Goal: Transaction & Acquisition: Purchase product/service

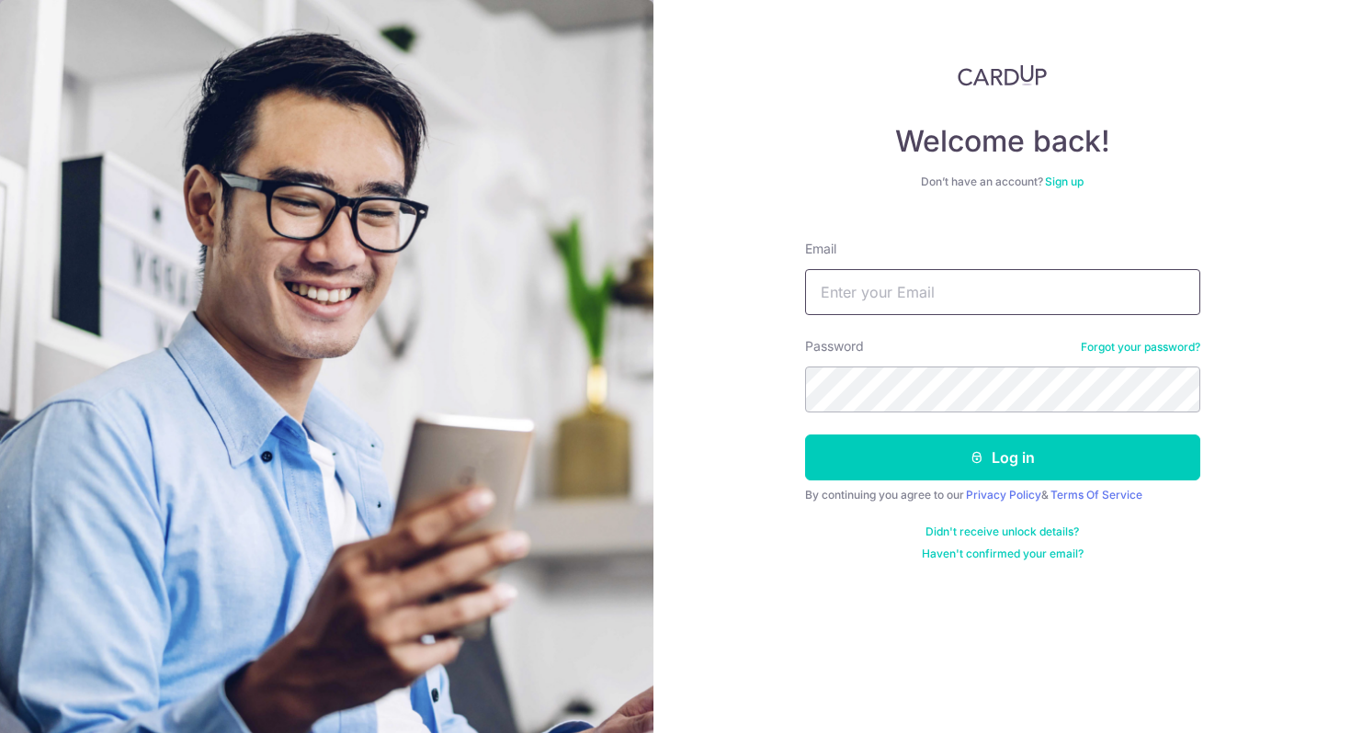
click at [976, 285] on input "Email" at bounding box center [1002, 292] width 395 height 46
type input "HASIFRUZAIWAN@GMAIL.COM"
click at [805, 435] on button "Log in" at bounding box center [1002, 458] width 395 height 46
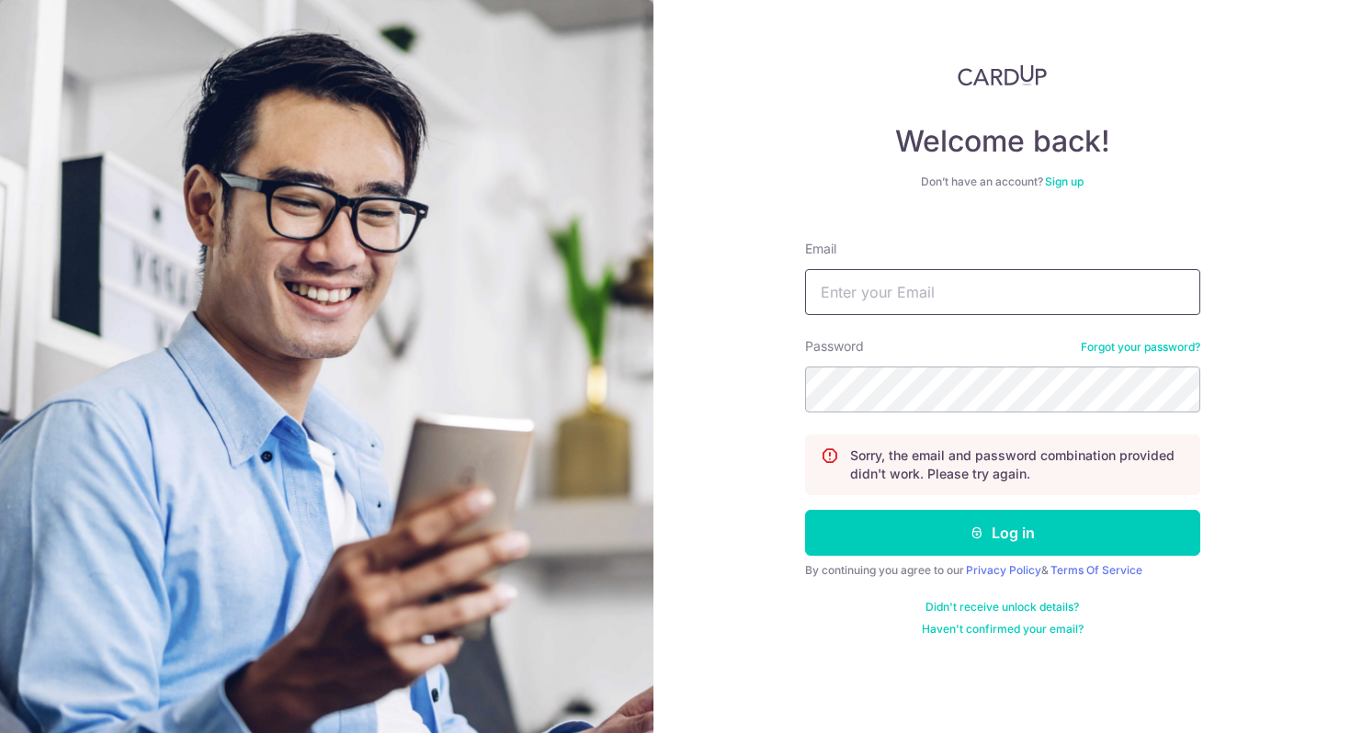
click at [1046, 312] on input "Email" at bounding box center [1002, 292] width 395 height 46
type input "HASIFRUZAIWAN@GMAIL.COM"
click at [805, 510] on button "Log in" at bounding box center [1002, 533] width 395 height 46
click at [1027, 286] on input "Email" at bounding box center [1002, 292] width 395 height 46
type input "HASIFRUZAIWAN@GMAIL.COM"
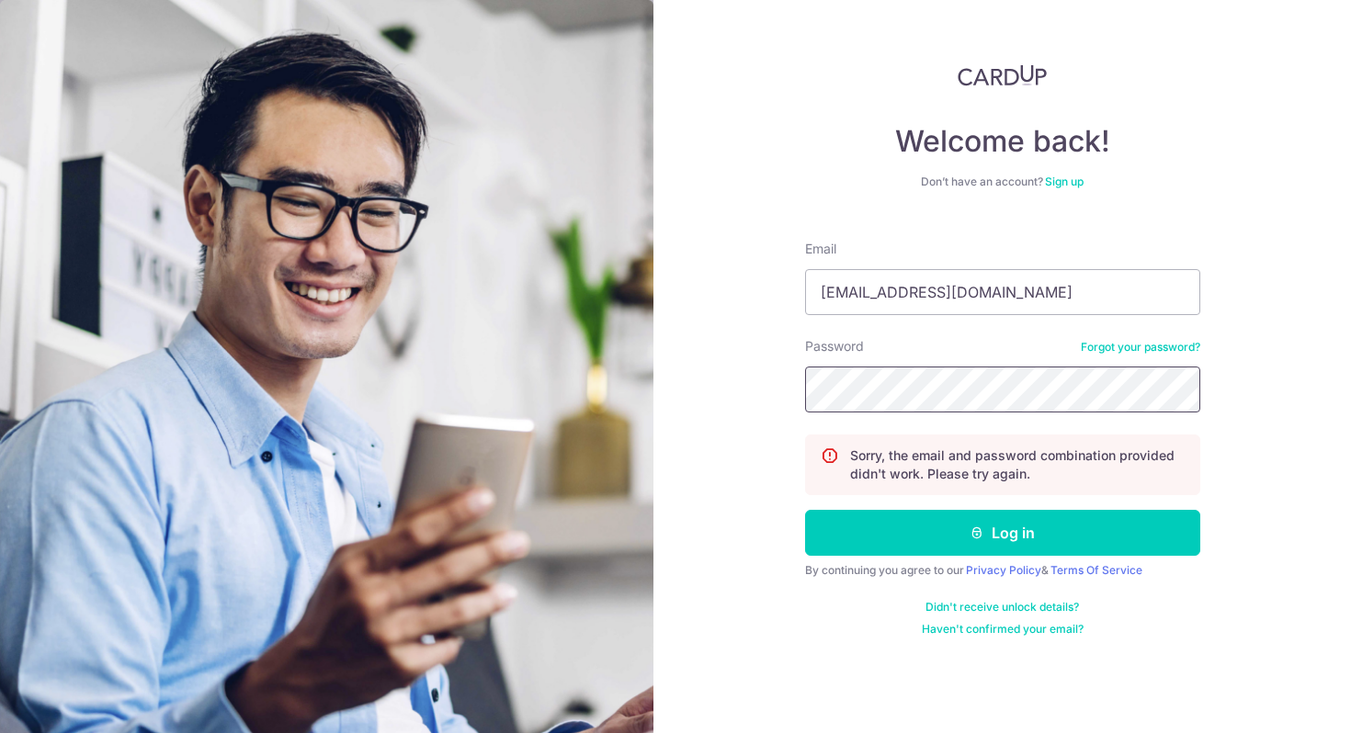
click at [805, 510] on button "Log in" at bounding box center [1002, 533] width 395 height 46
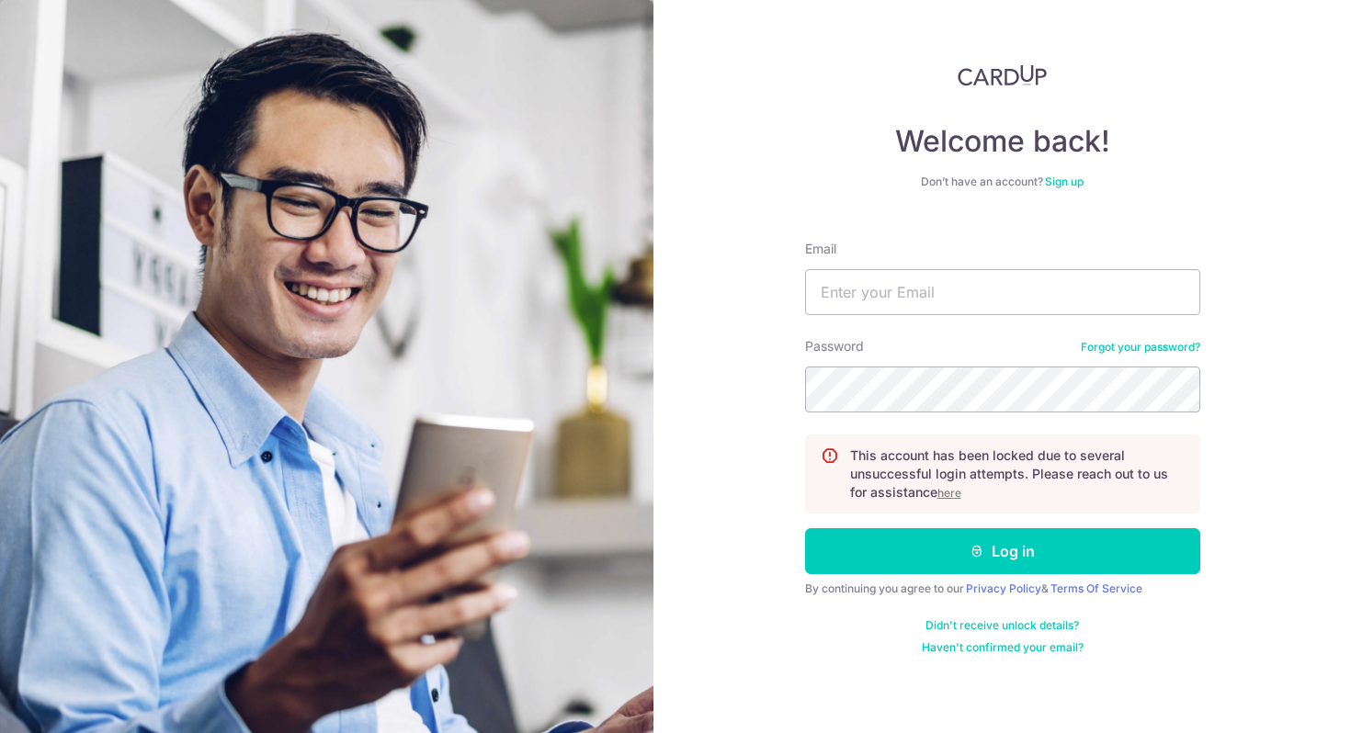
click at [956, 491] on u "here" at bounding box center [949, 493] width 24 height 14
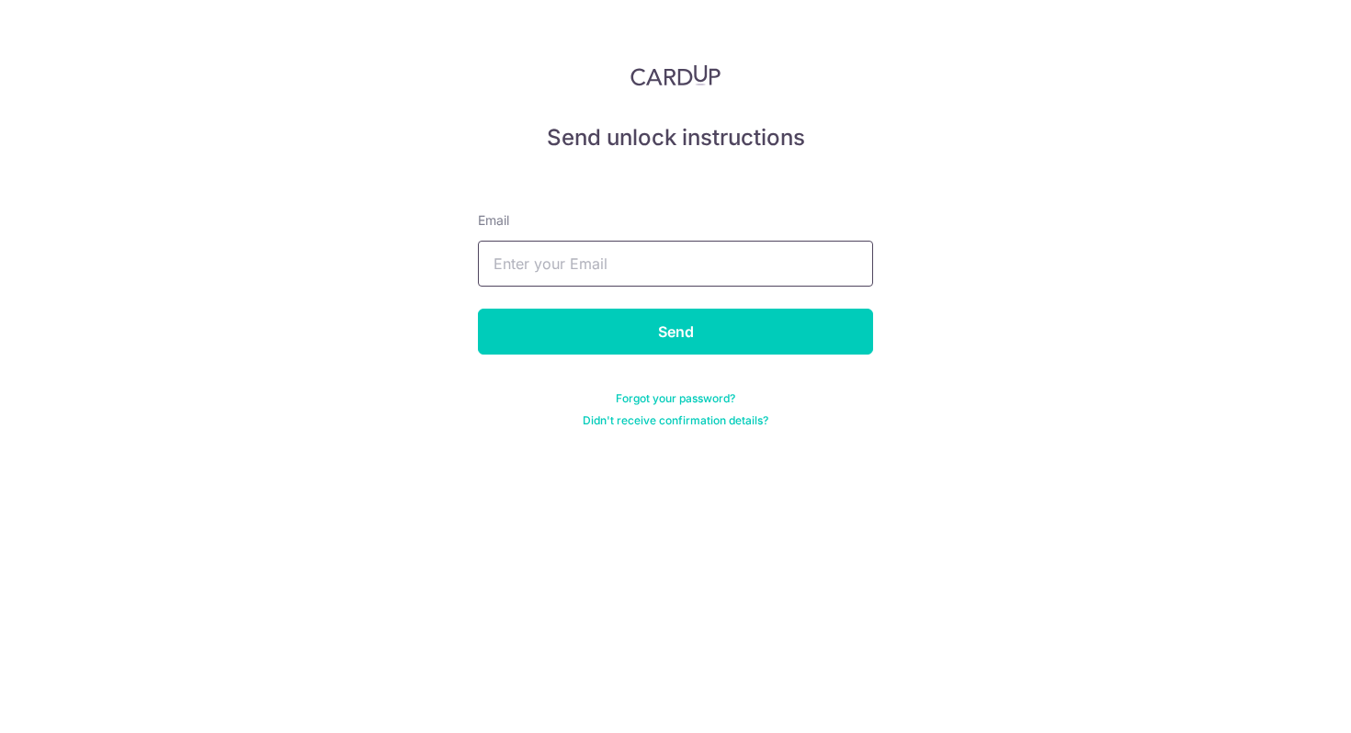
click at [746, 253] on input "text" at bounding box center [675, 264] width 395 height 46
type input "hasifruzaiwan@gmail.com"
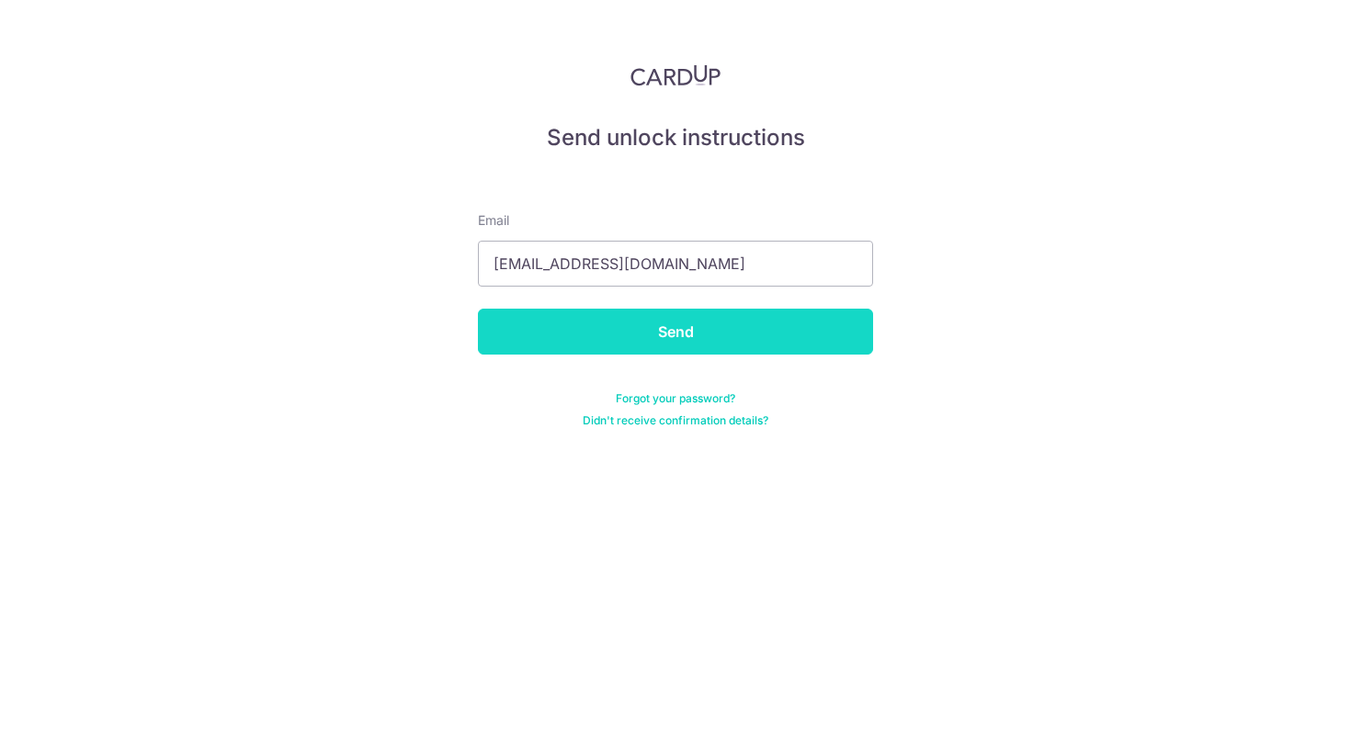
click at [678, 344] on input "Send" at bounding box center [675, 332] width 395 height 46
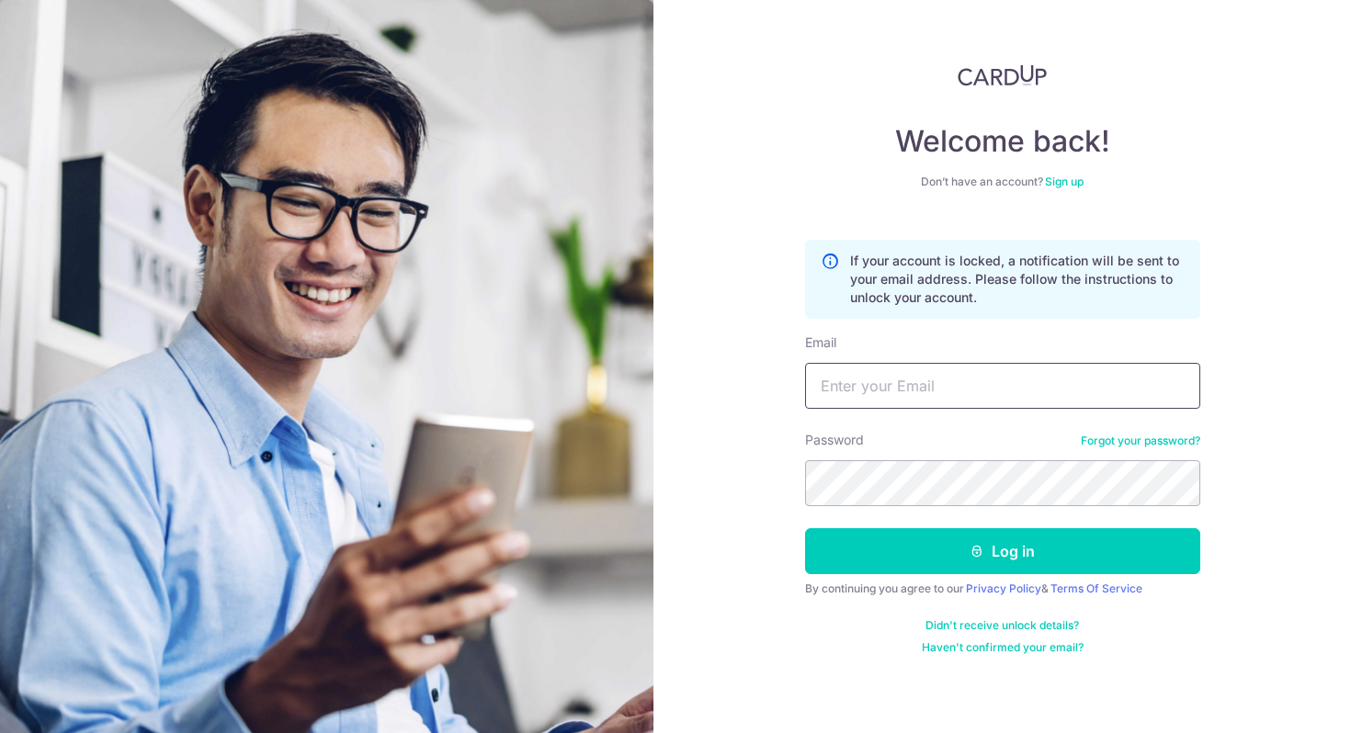
click at [931, 374] on input "Email" at bounding box center [1002, 386] width 395 height 46
type input "[EMAIL_ADDRESS][DOMAIN_NAME]"
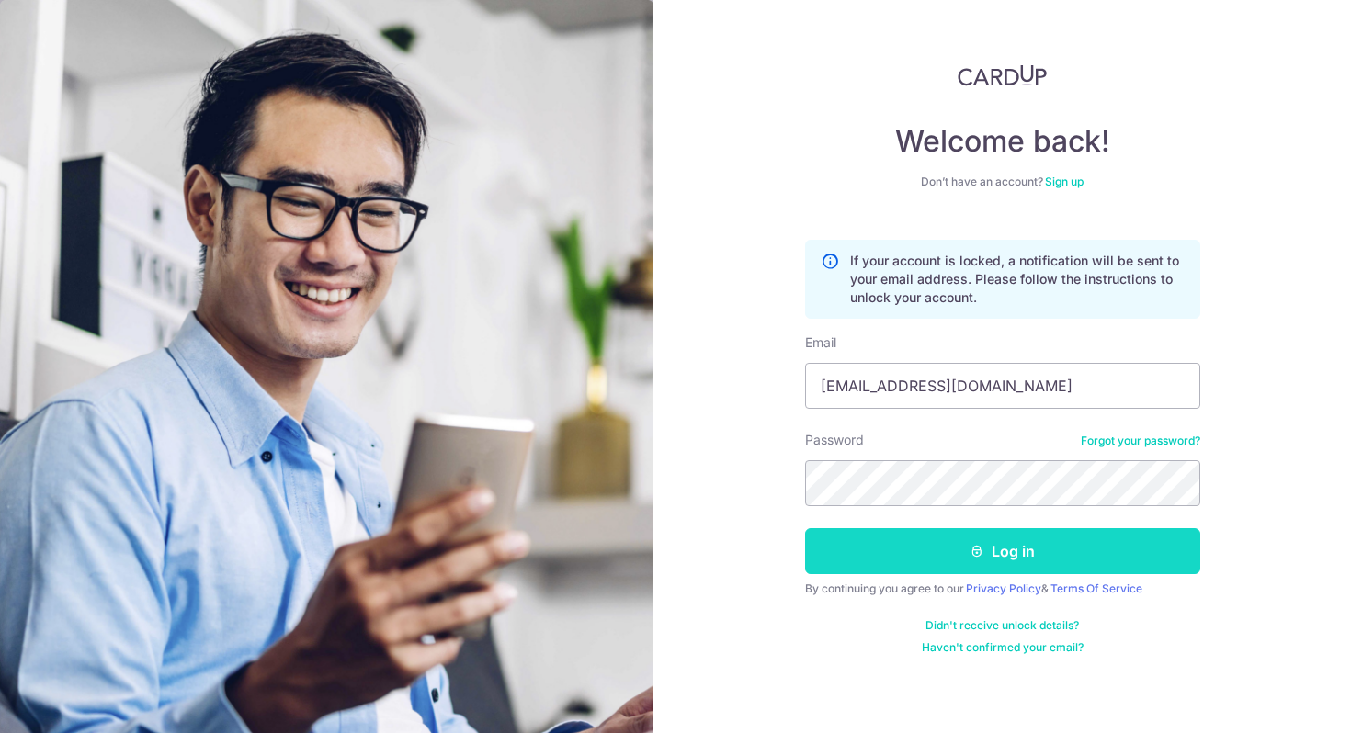
click at [958, 562] on button "Log in" at bounding box center [1002, 551] width 395 height 46
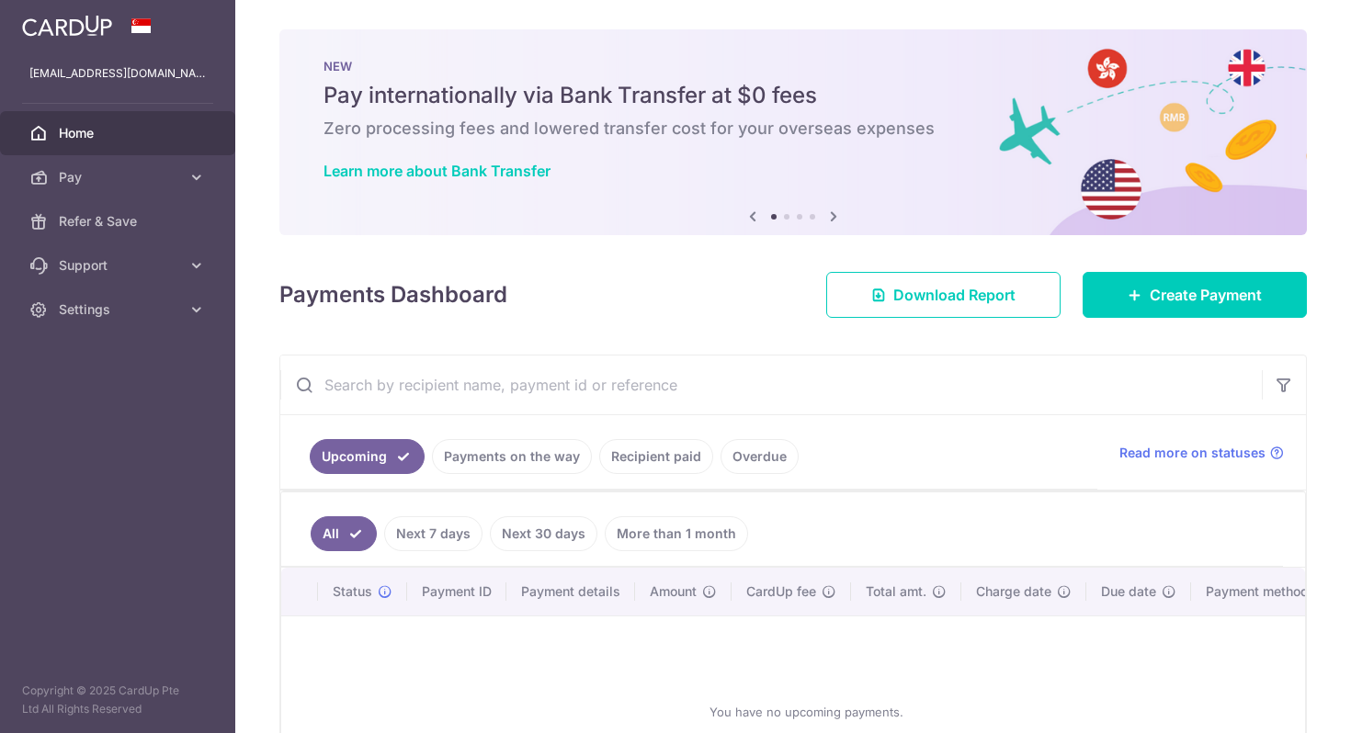
scroll to position [106, 0]
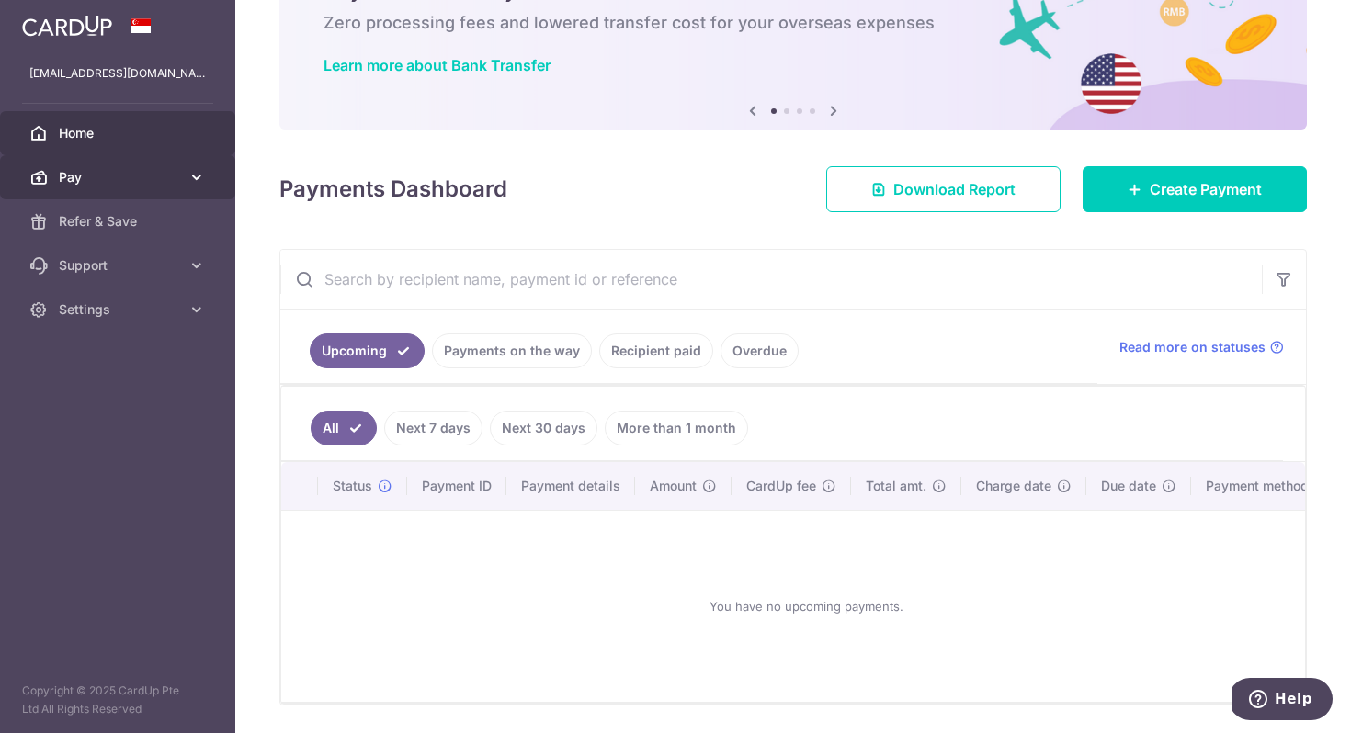
click at [207, 175] on link "Pay" at bounding box center [117, 177] width 235 height 44
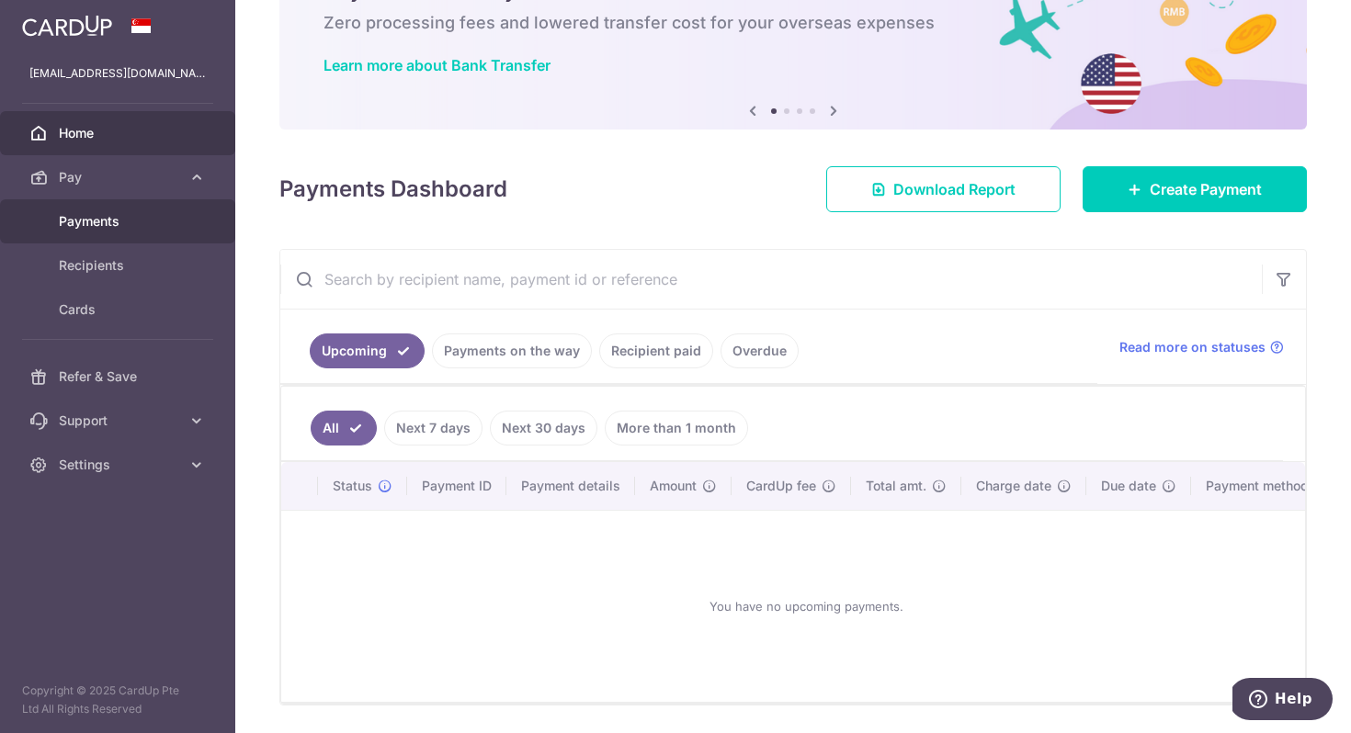
click at [151, 214] on span "Payments" at bounding box center [119, 221] width 121 height 18
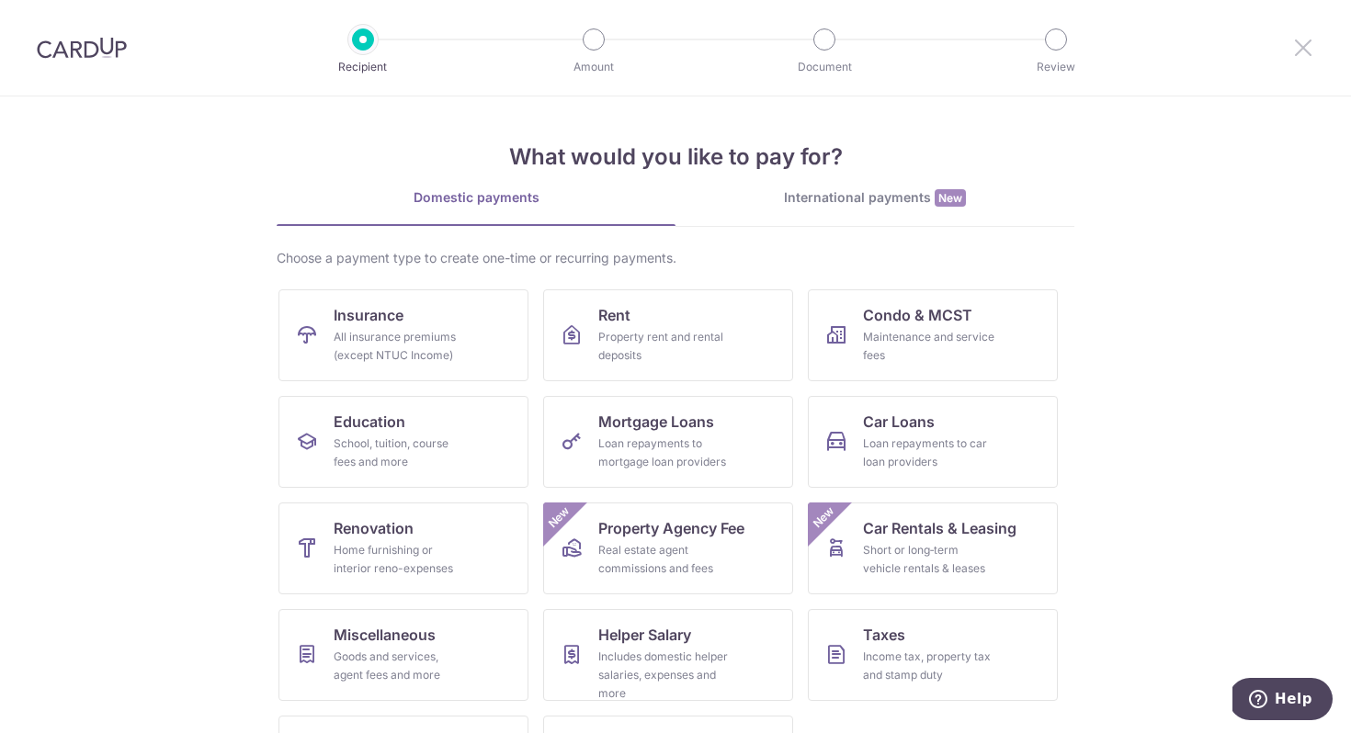
click at [1298, 50] on icon at bounding box center [1303, 47] width 22 height 23
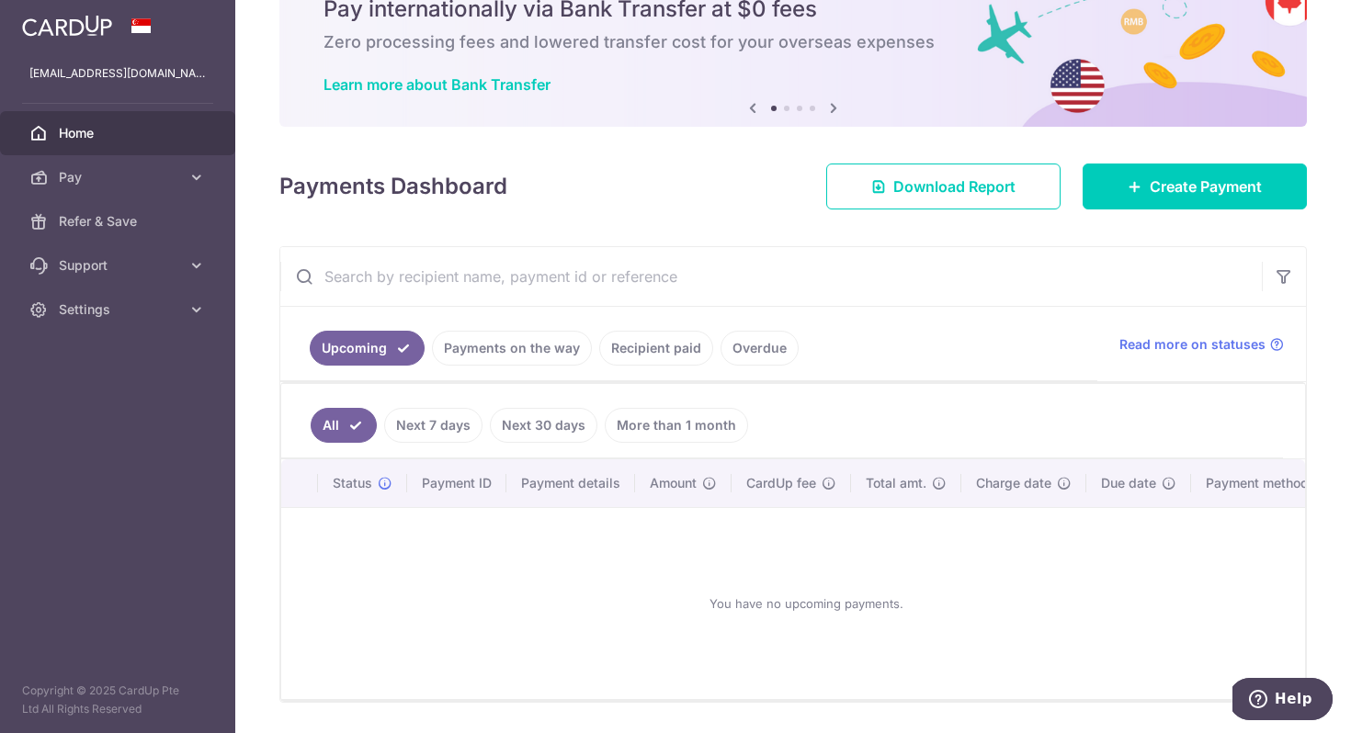
scroll to position [142, 0]
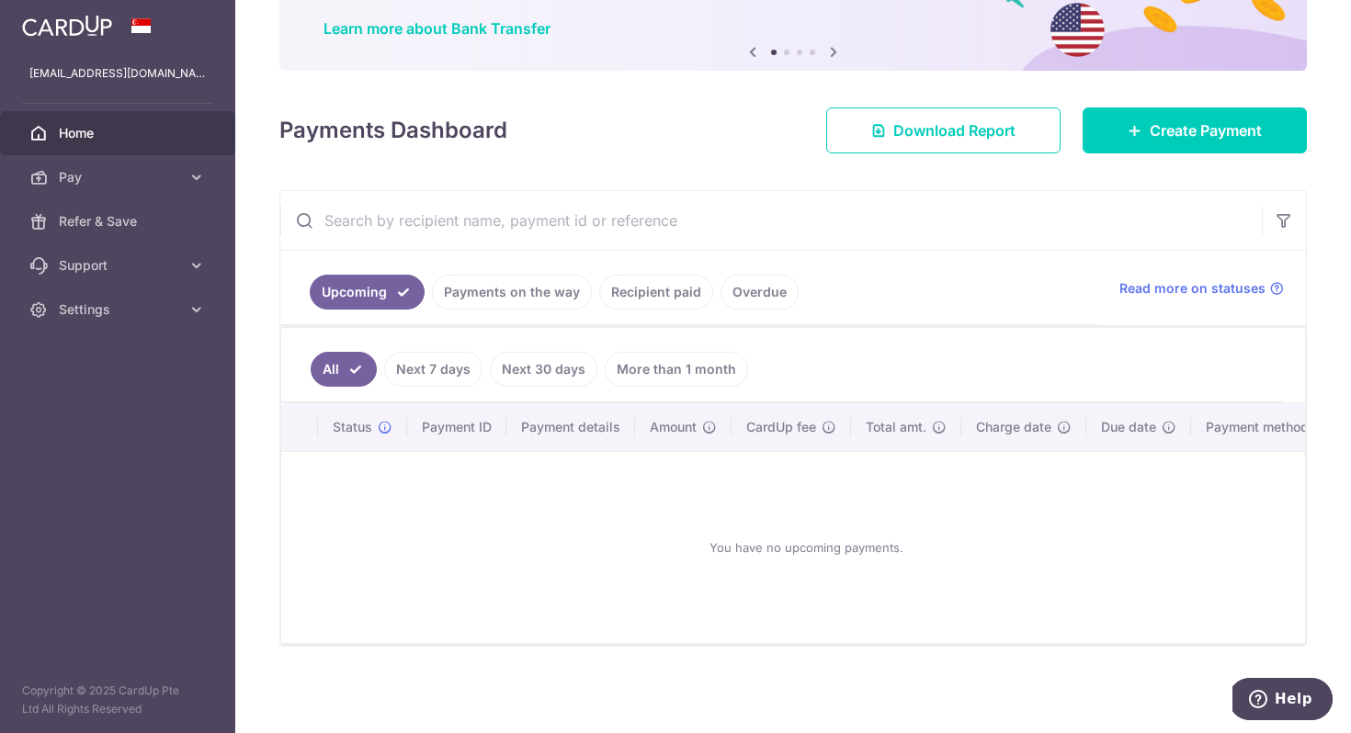
click at [694, 294] on link "Recipient paid" at bounding box center [656, 292] width 114 height 35
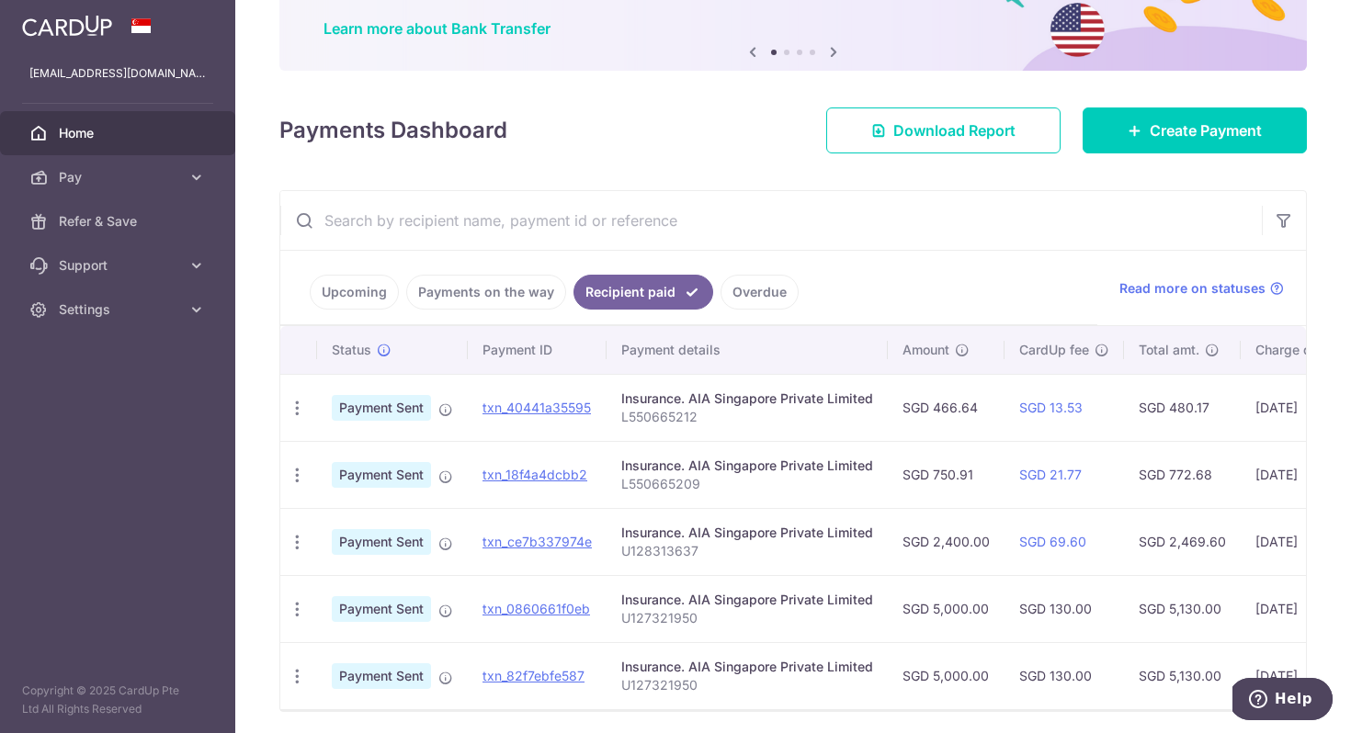
click at [676, 623] on p "U127321950" at bounding box center [747, 618] width 252 height 18
copy p "U127321950"
click at [1174, 132] on span "Create Payment" at bounding box center [1206, 130] width 112 height 22
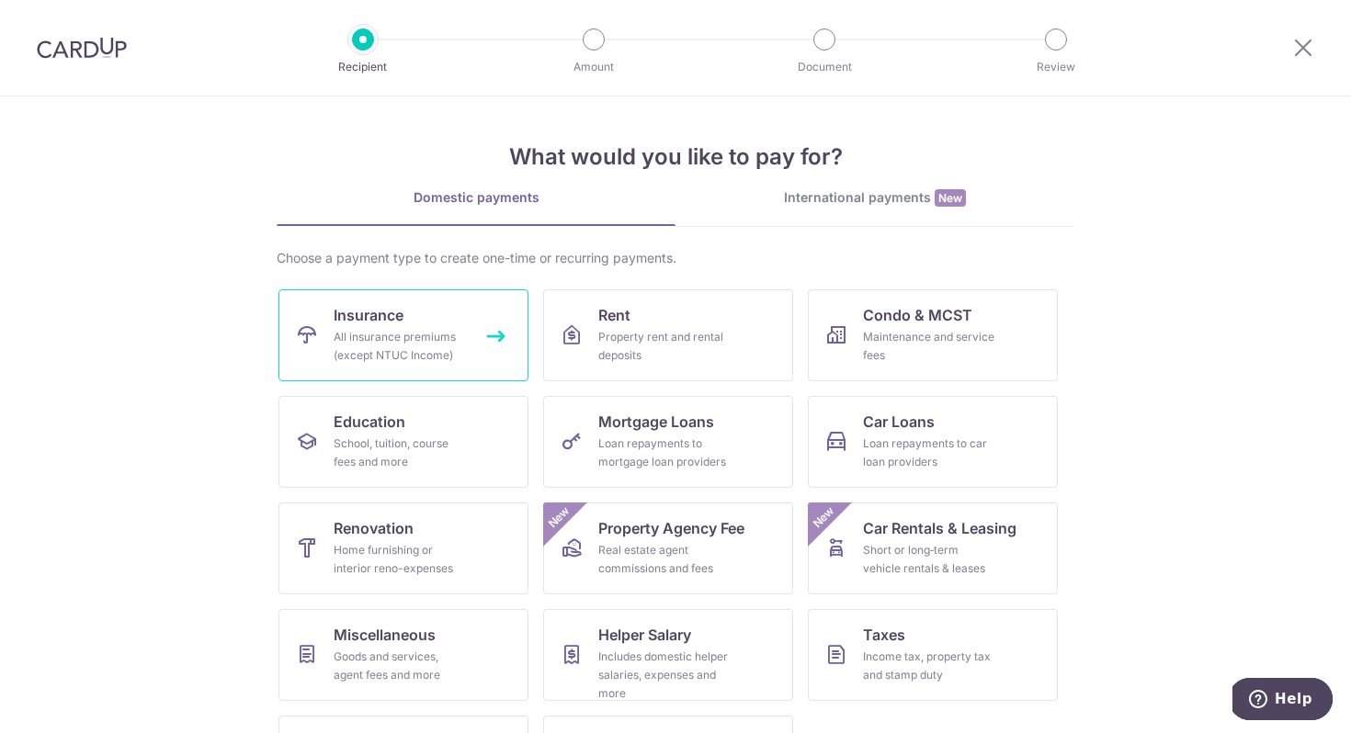
click at [483, 355] on link "Insurance All insurance premiums (except NTUC Income)" at bounding box center [403, 336] width 250 height 92
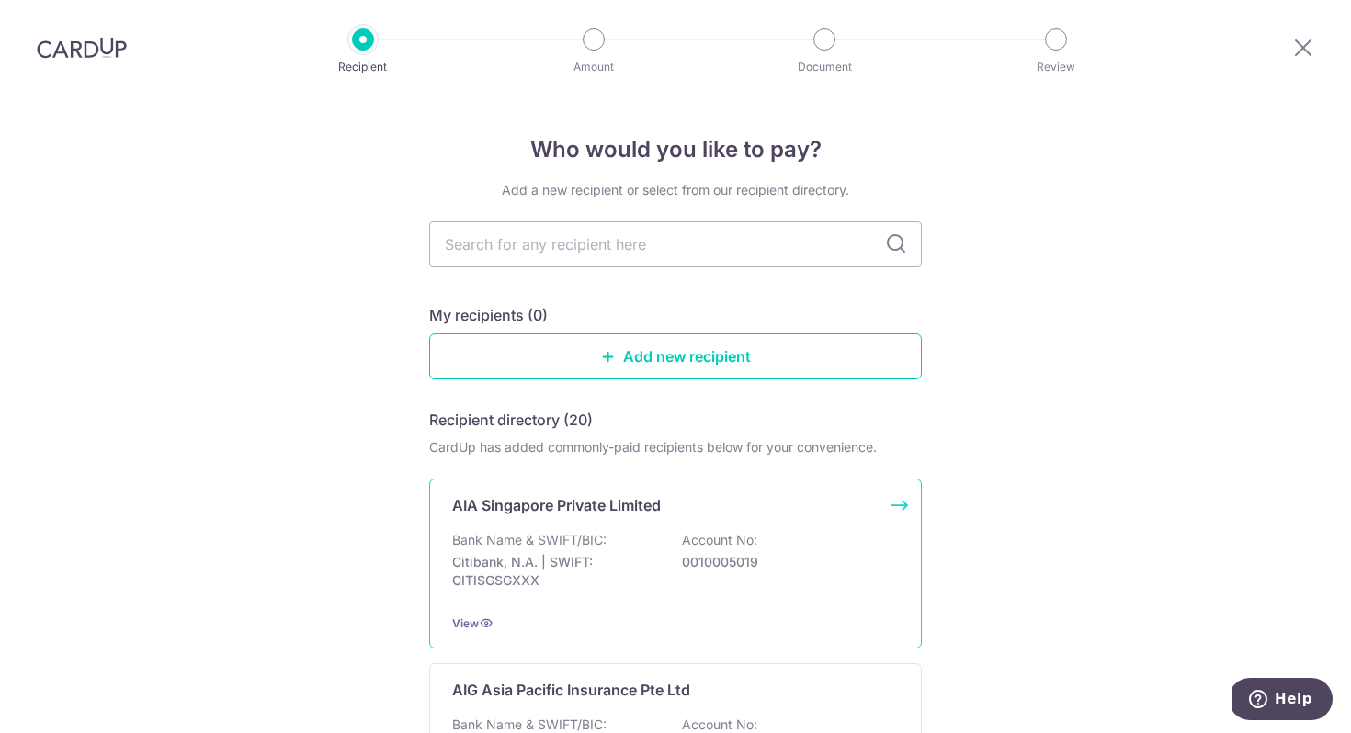
click at [694, 494] on div "AIA Singapore Private Limited" at bounding box center [664, 505] width 425 height 22
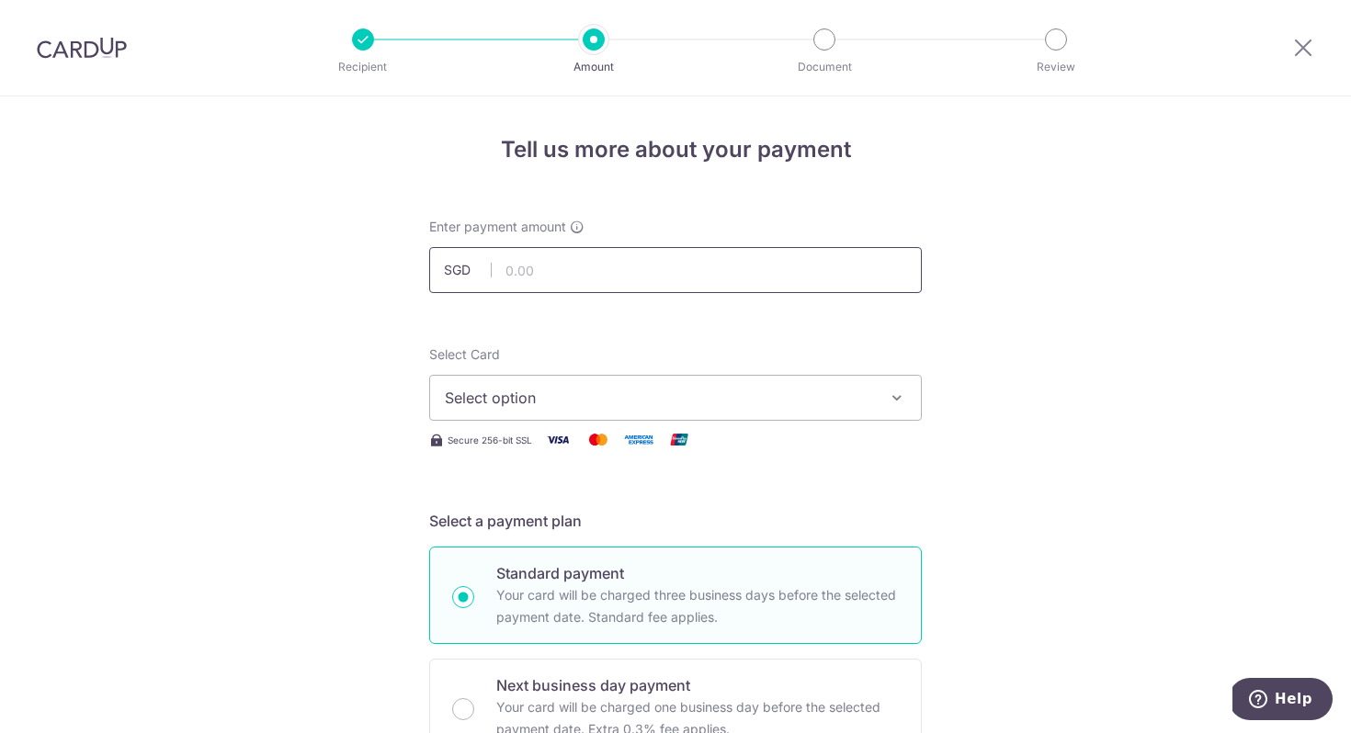
click at [627, 281] on input "text" at bounding box center [675, 270] width 493 height 46
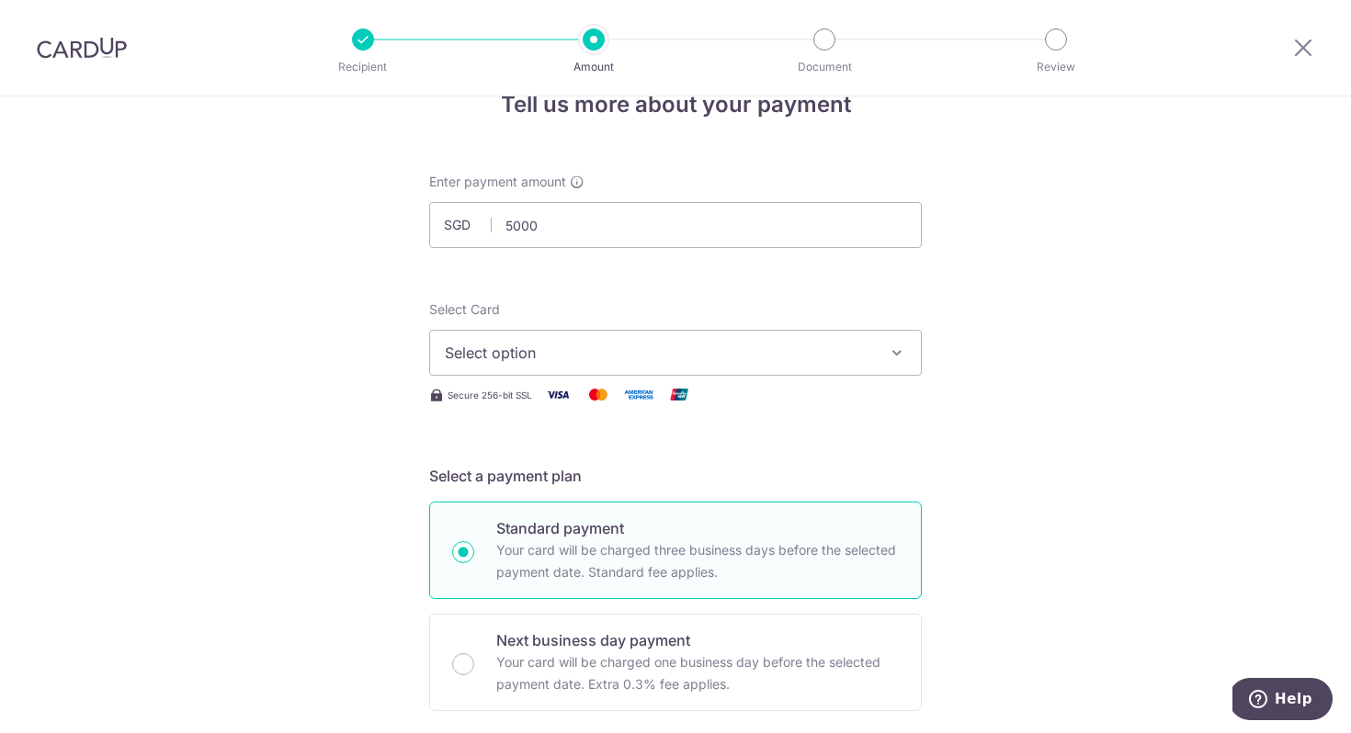
type input "5,000.00"
click at [783, 359] on span "Select option" at bounding box center [659, 353] width 428 height 22
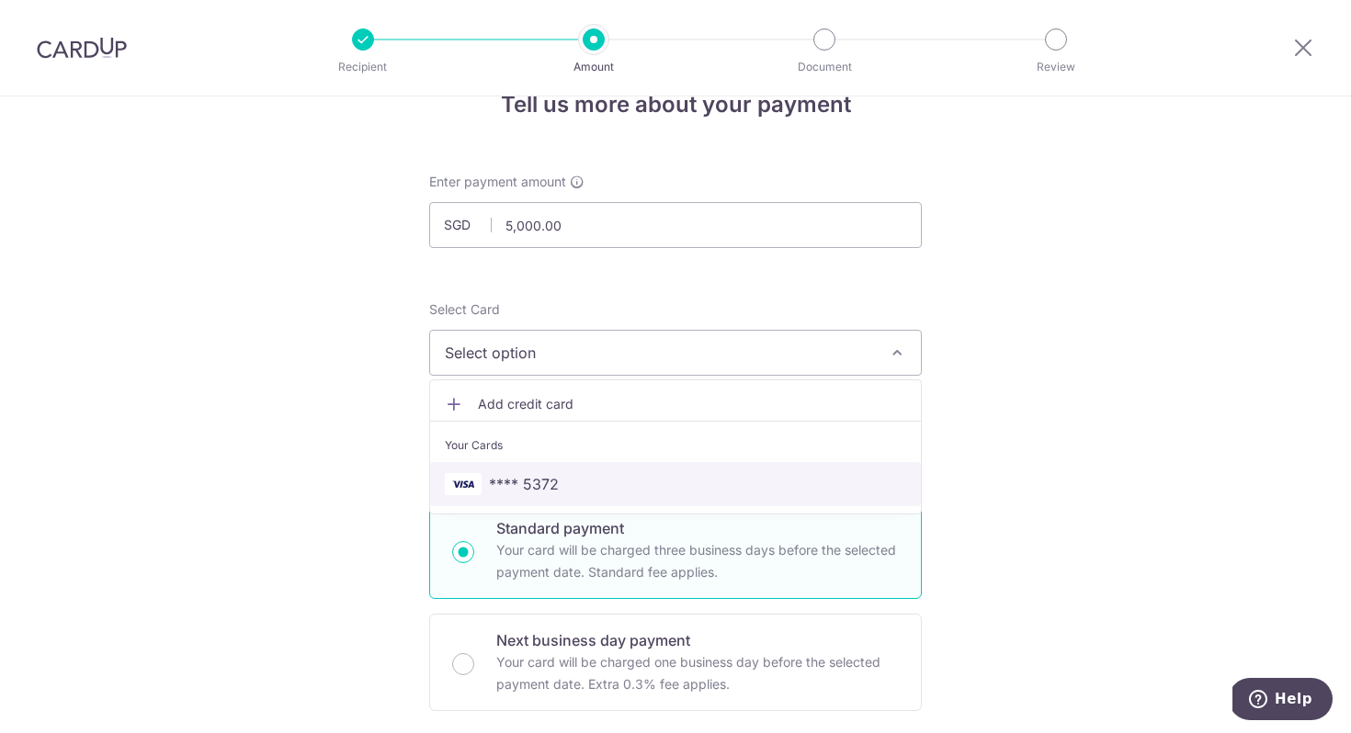
click at [750, 486] on span "**** 5372" at bounding box center [675, 484] width 461 height 22
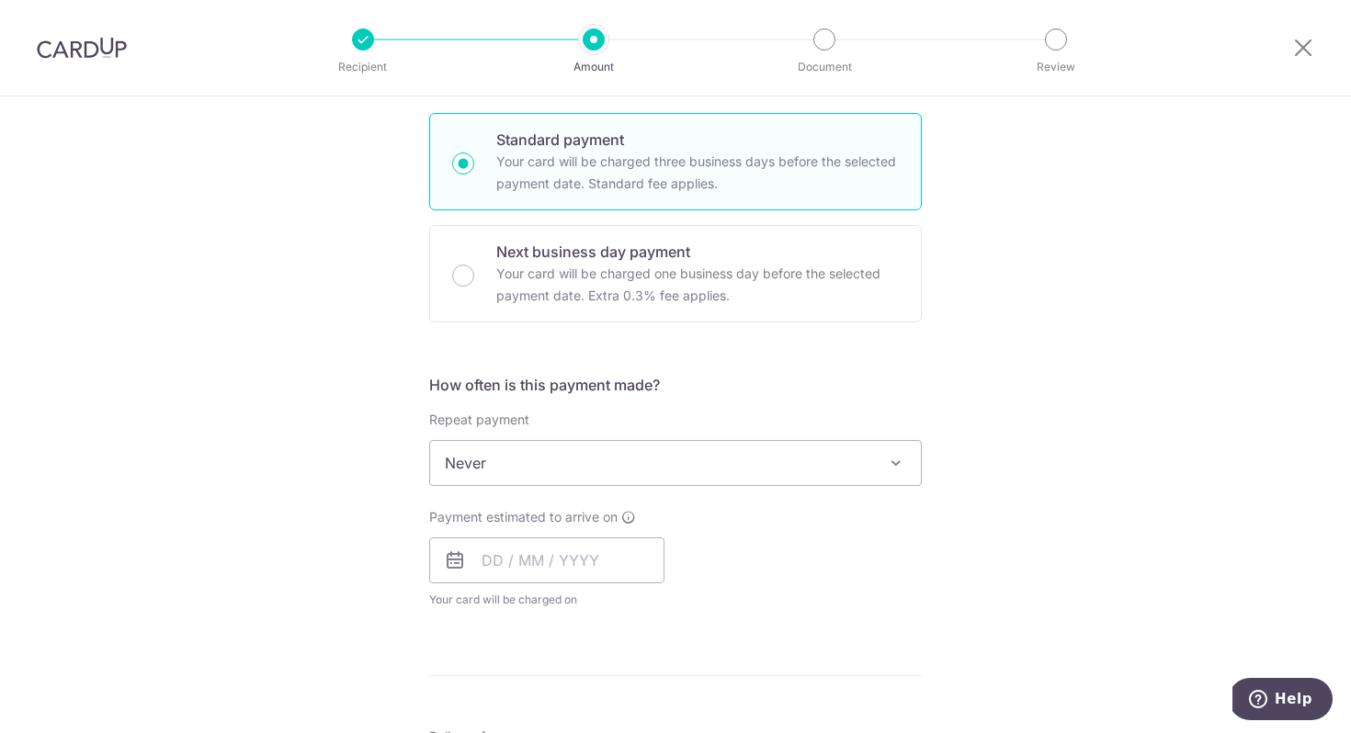
scroll to position [438, 0]
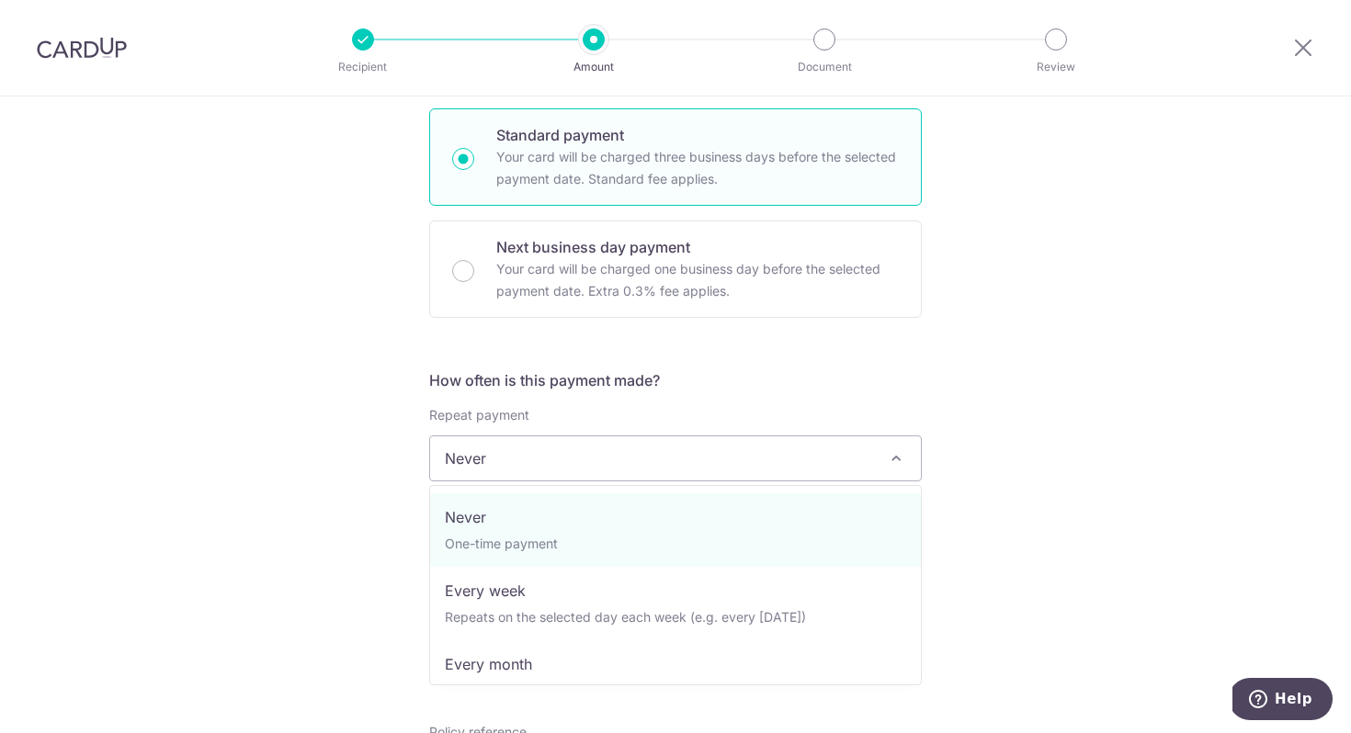
click at [653, 453] on span "Never" at bounding box center [675, 459] width 491 height 44
click at [743, 396] on div "How often is this payment made? Repeat payment Never Every week Every month Eve…" at bounding box center [675, 494] width 493 height 250
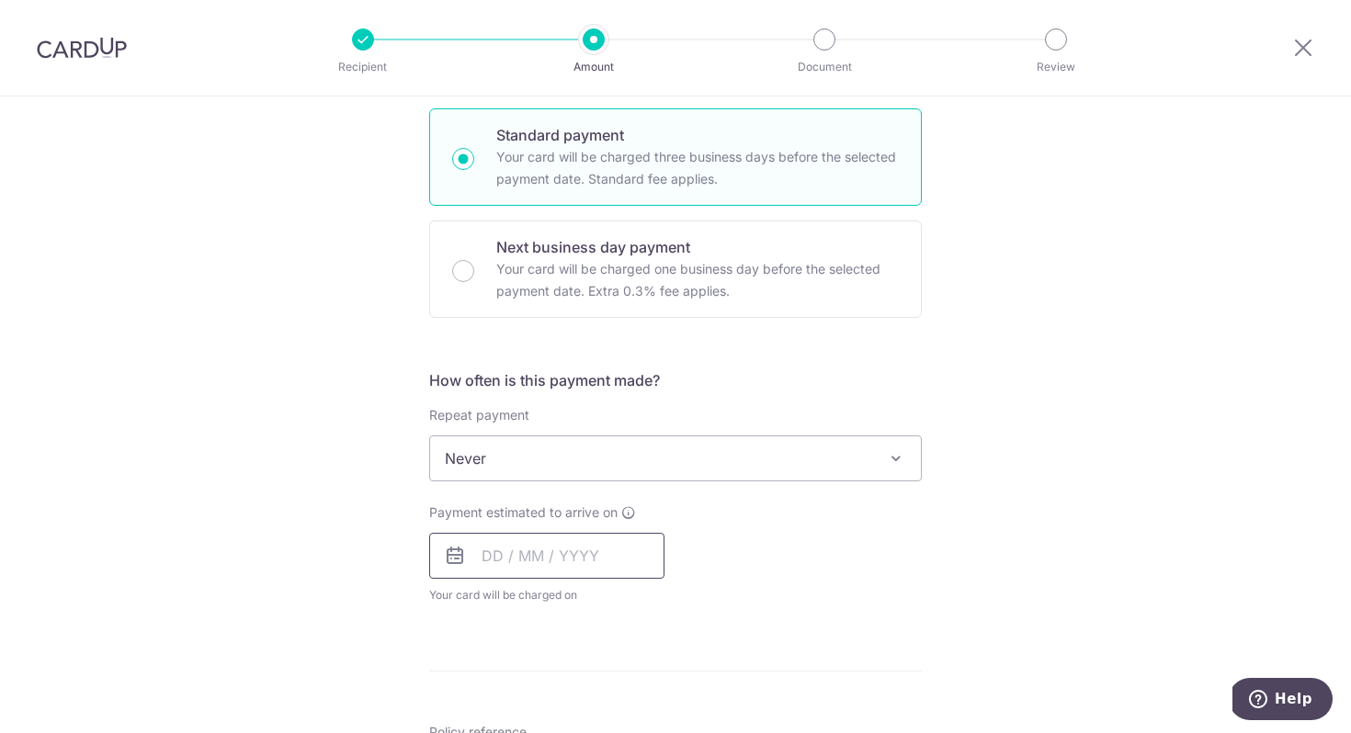
click at [620, 555] on input "text" at bounding box center [546, 556] width 235 height 46
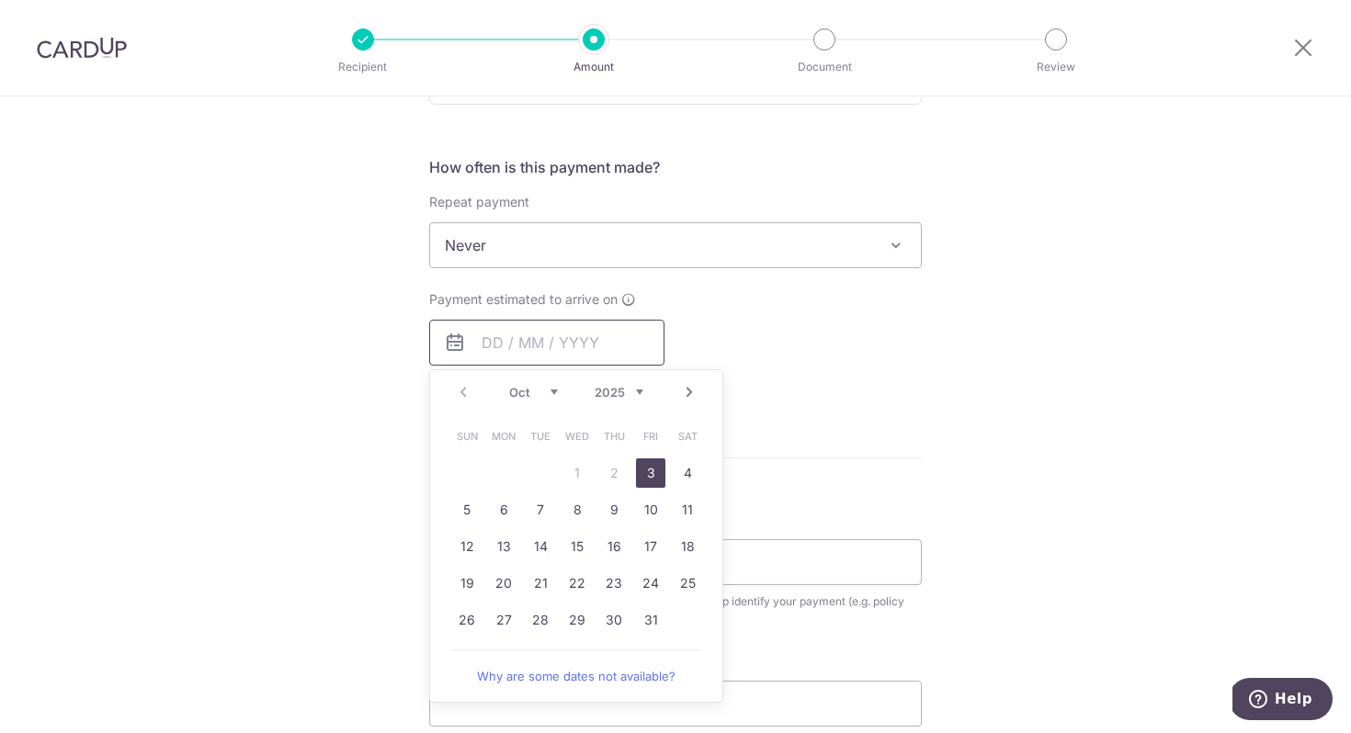
scroll to position [666, 0]
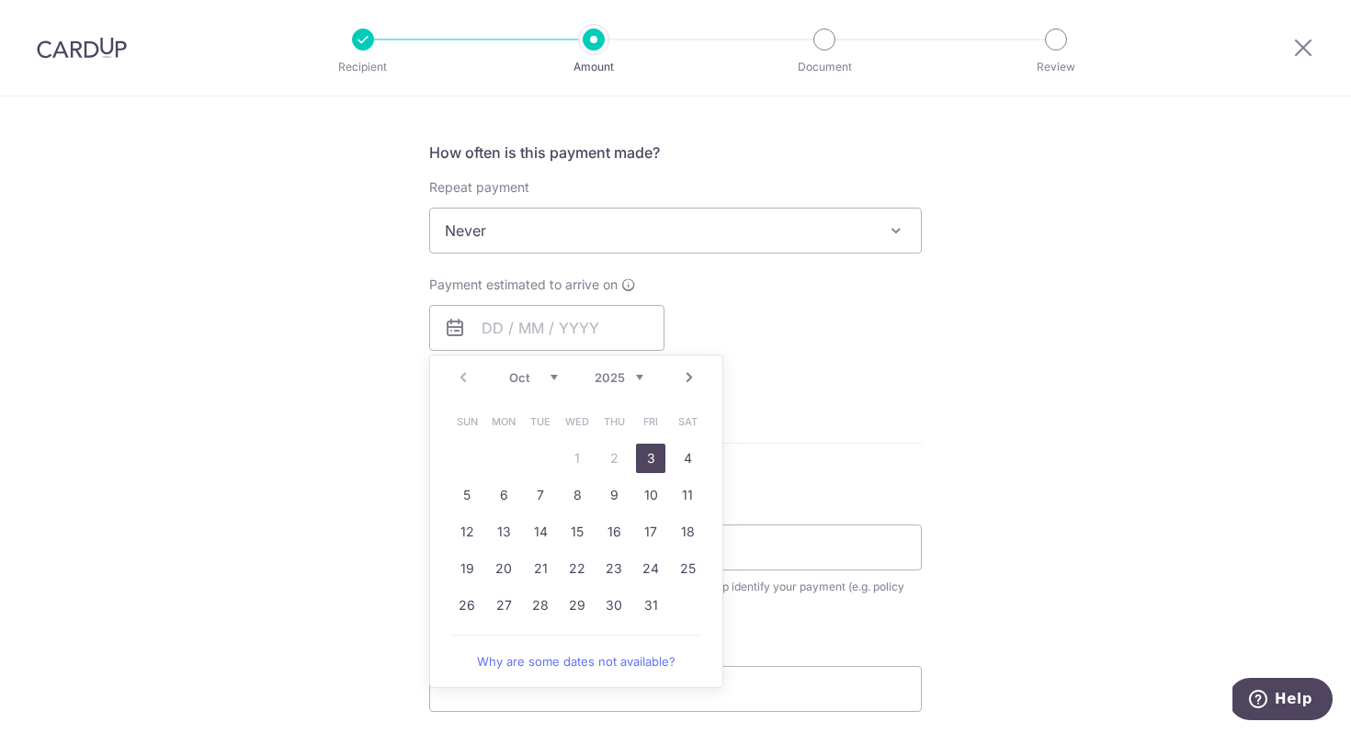
click at [657, 460] on link "3" at bounding box center [650, 458] width 29 height 29
type input "[DATE]"
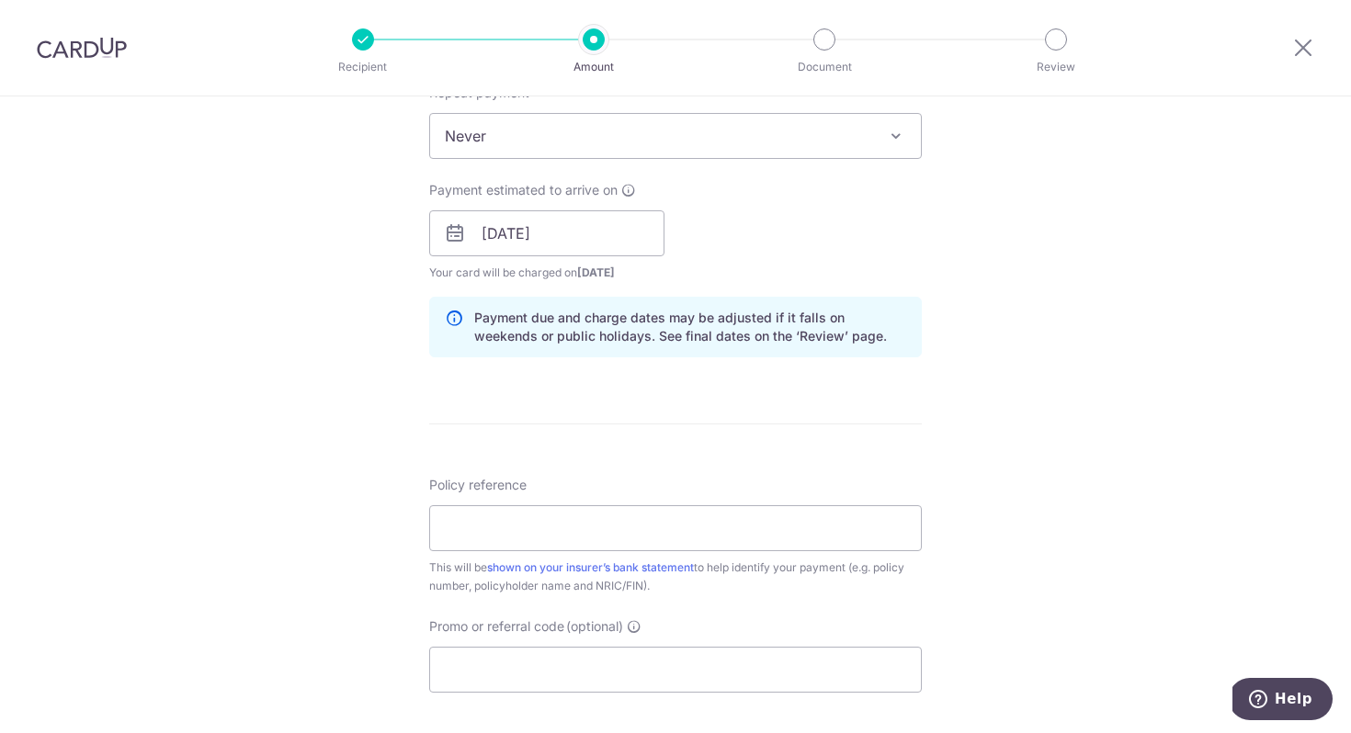
scroll to position [768, 0]
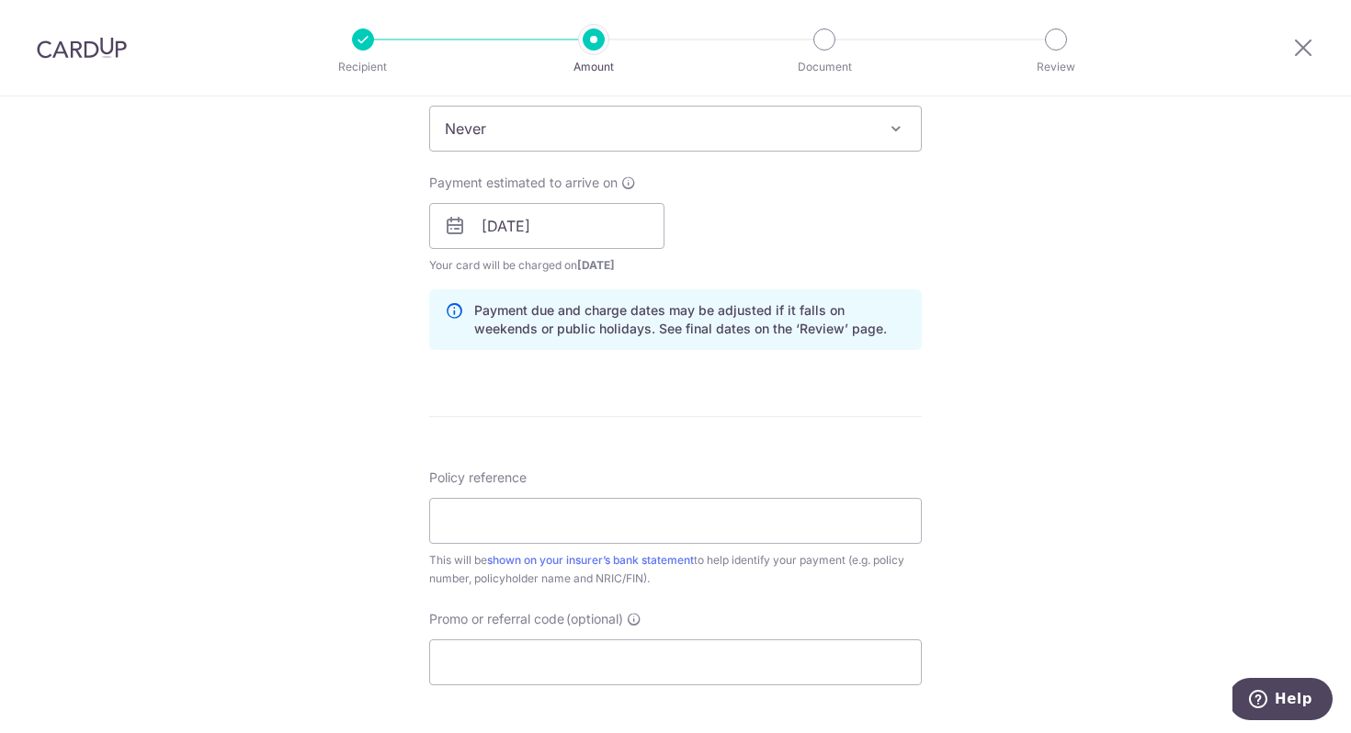
click at [711, 551] on div "This will be shown on your insurer’s bank statement to help identify your payme…" at bounding box center [675, 569] width 493 height 37
click at [711, 517] on input "Policy reference" at bounding box center [675, 521] width 493 height 46
paste input "U127321950"
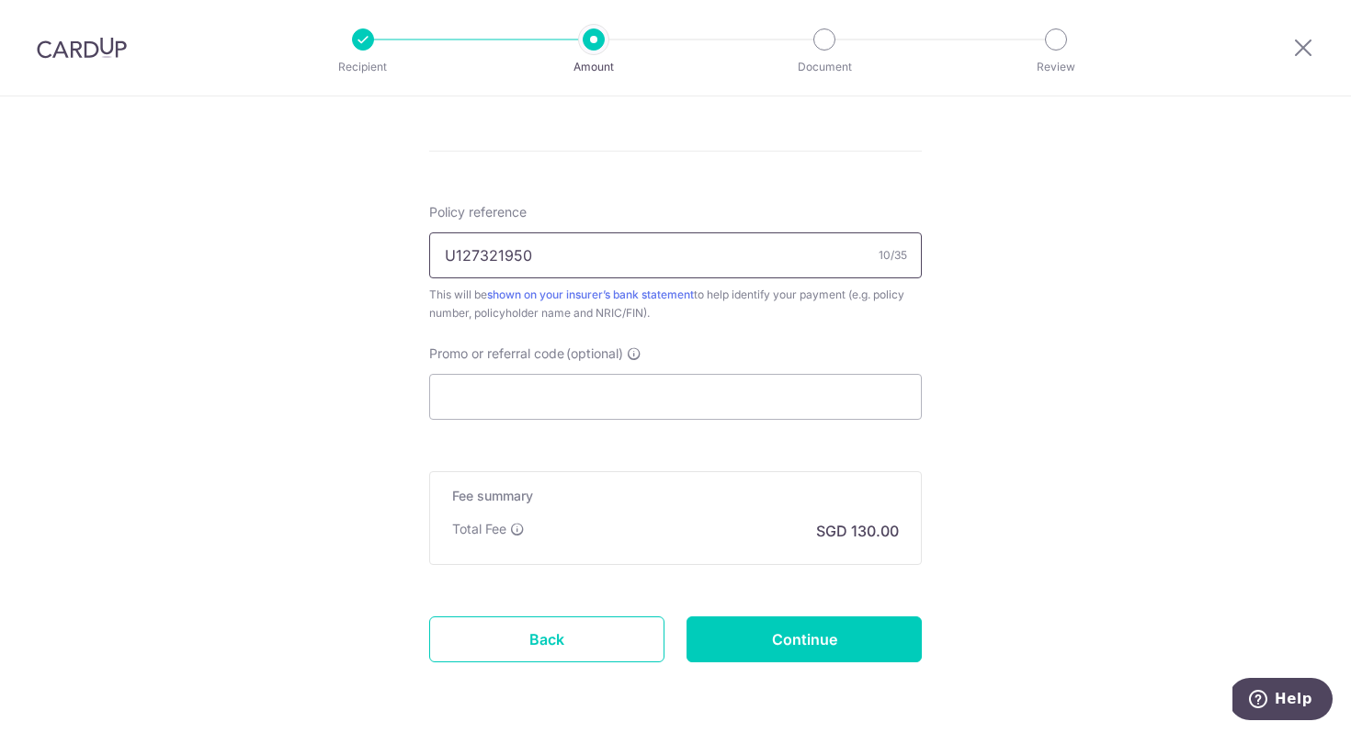
scroll to position [1055, 0]
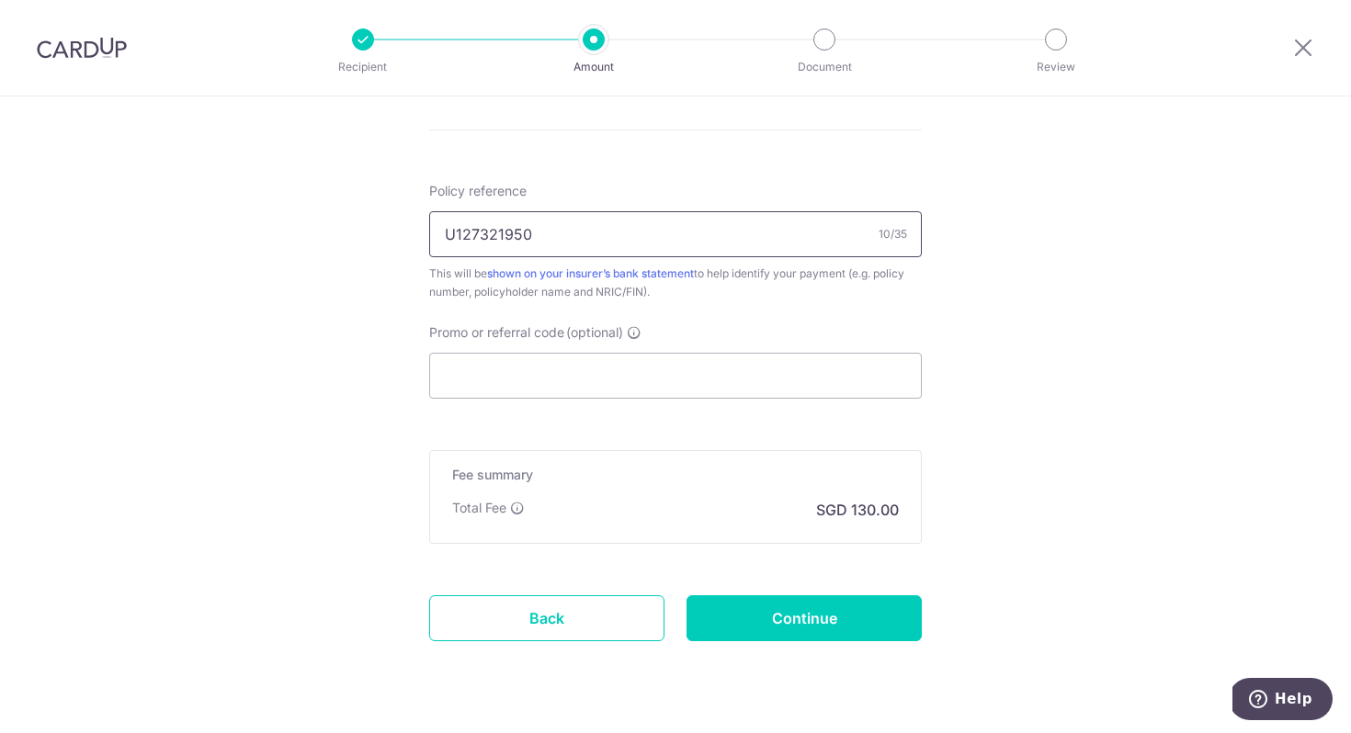
type input "U127321950"
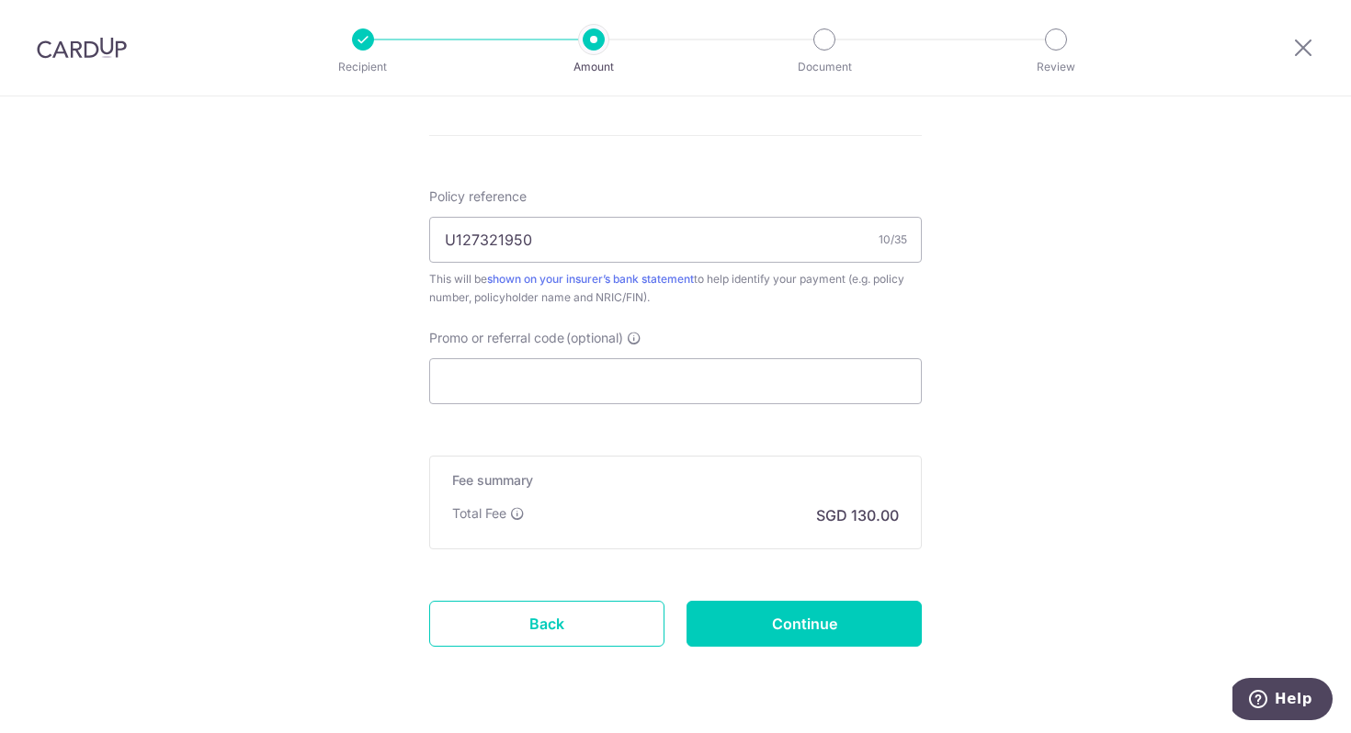
scroll to position [1101, 0]
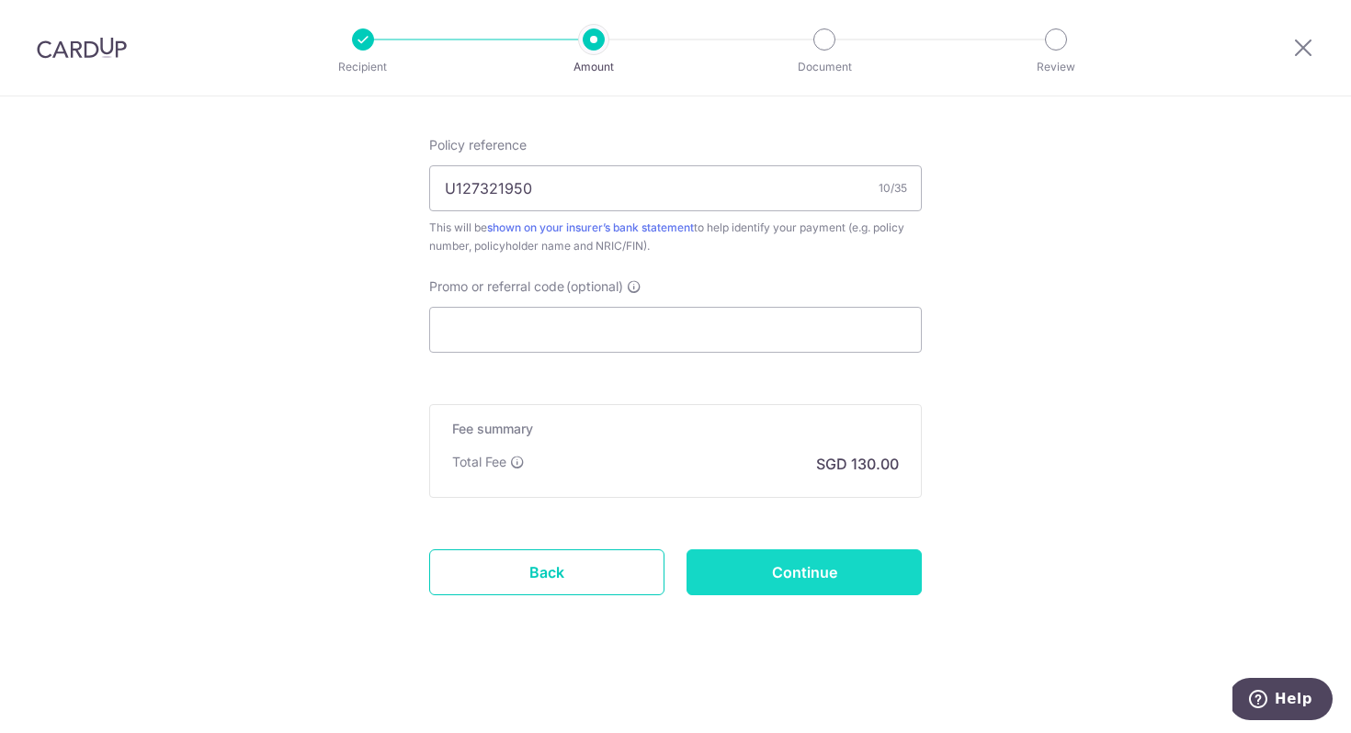
click at [833, 571] on input "Continue" at bounding box center [804, 573] width 235 height 46
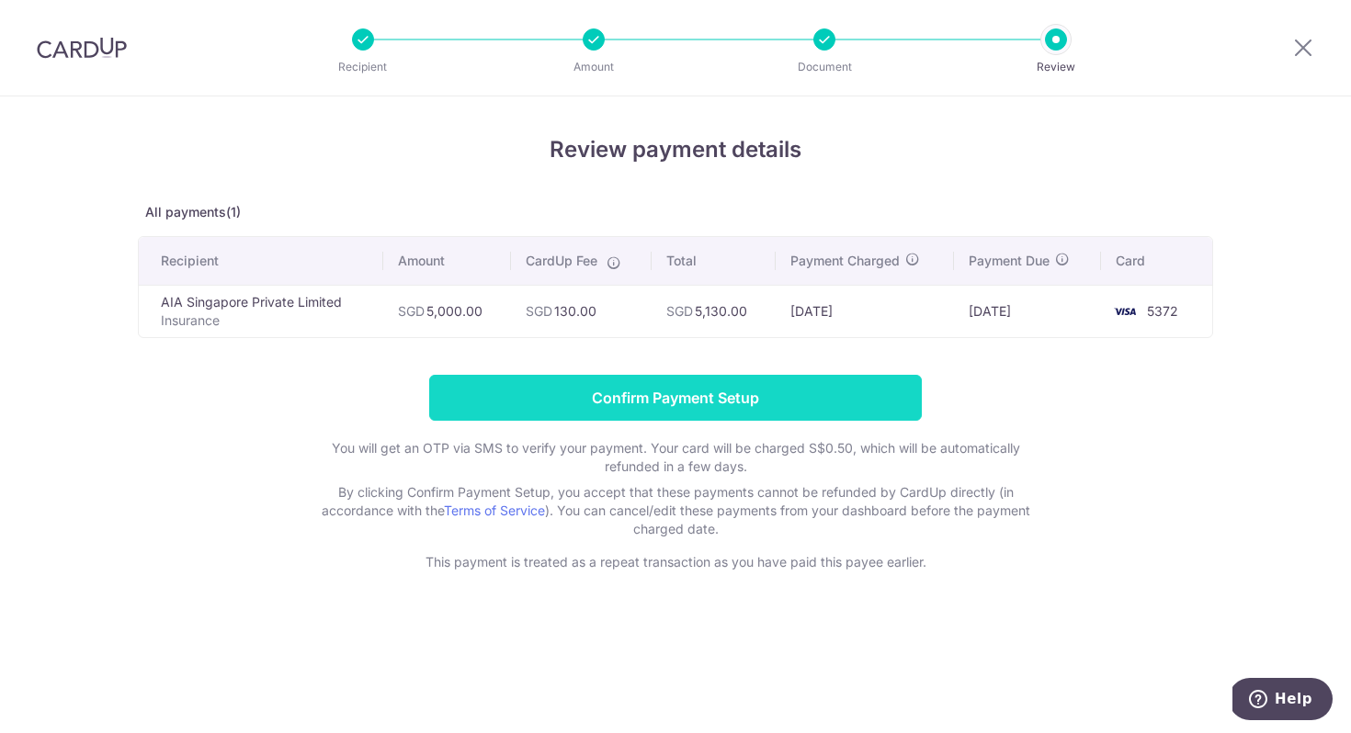
click at [717, 415] on input "Confirm Payment Setup" at bounding box center [675, 398] width 493 height 46
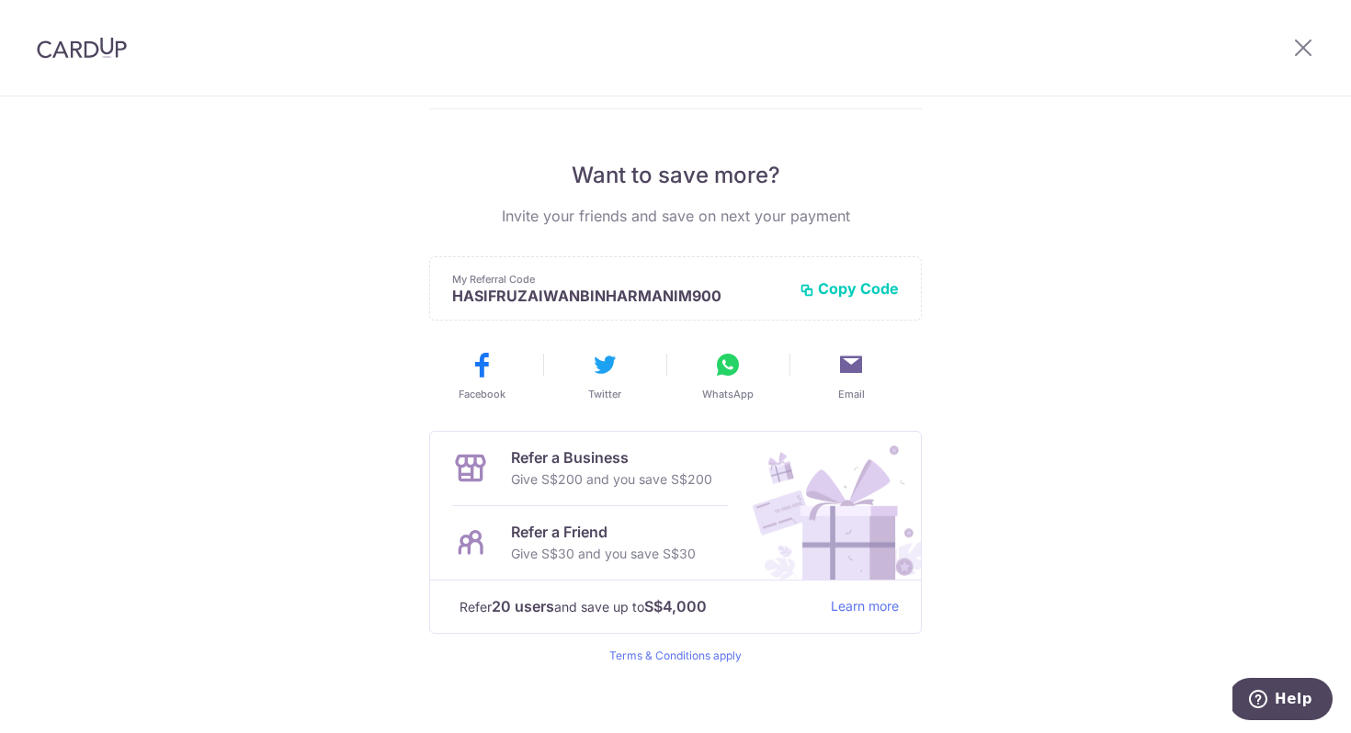
scroll to position [326, 0]
